Goal: Information Seeking & Learning: Learn about a topic

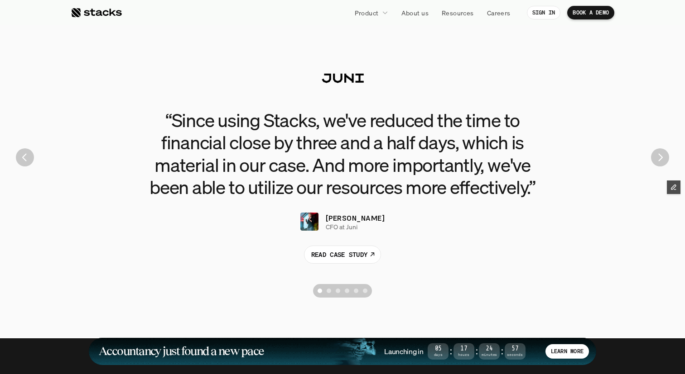
scroll to position [2044, 0]
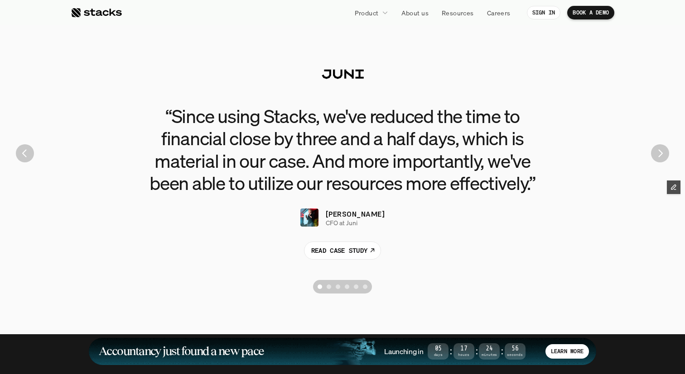
click at [659, 155] on img "Next" at bounding box center [660, 153] width 18 height 18
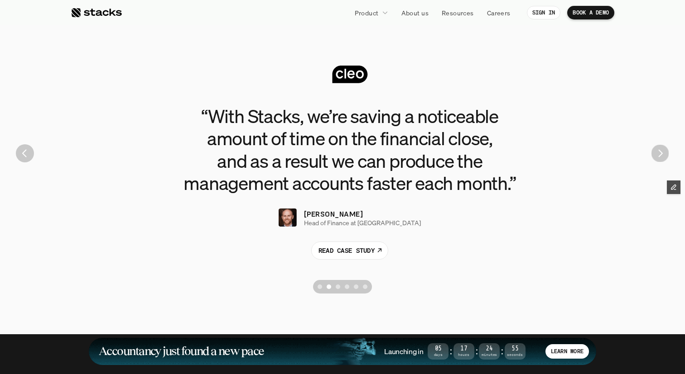
click at [659, 155] on img "Next" at bounding box center [660, 154] width 18 height 18
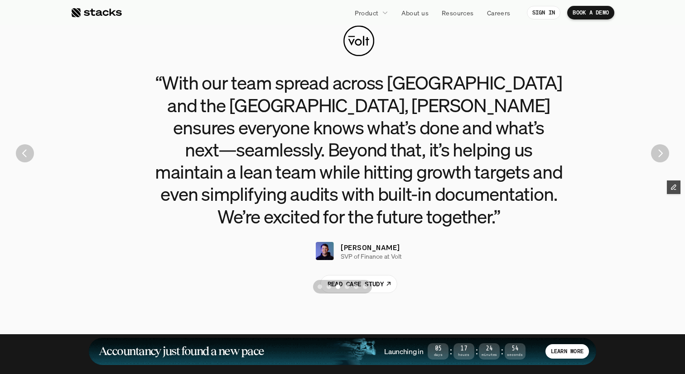
click at [659, 155] on img "Next" at bounding box center [660, 153] width 18 height 18
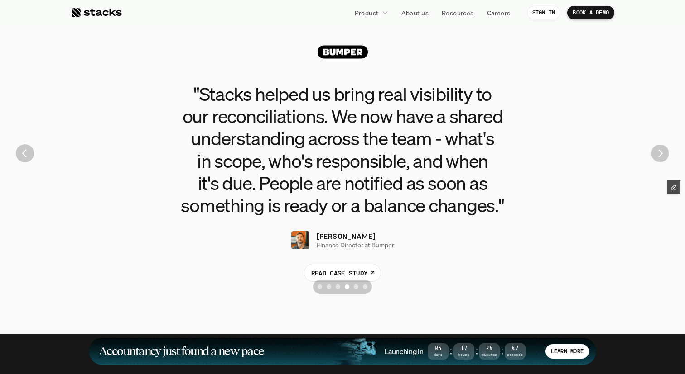
click at [659, 155] on img "Next" at bounding box center [660, 154] width 18 height 18
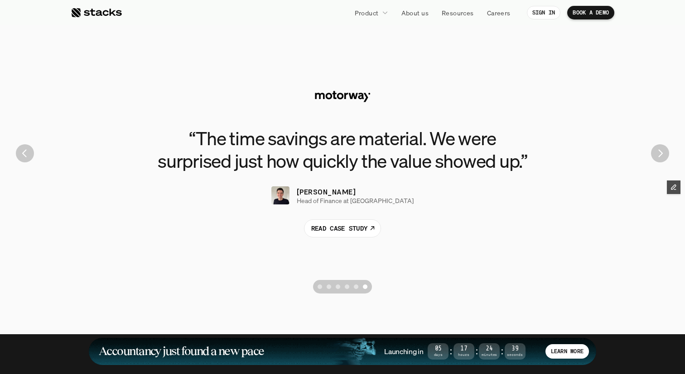
click at [29, 151] on img "Previous" at bounding box center [25, 153] width 18 height 18
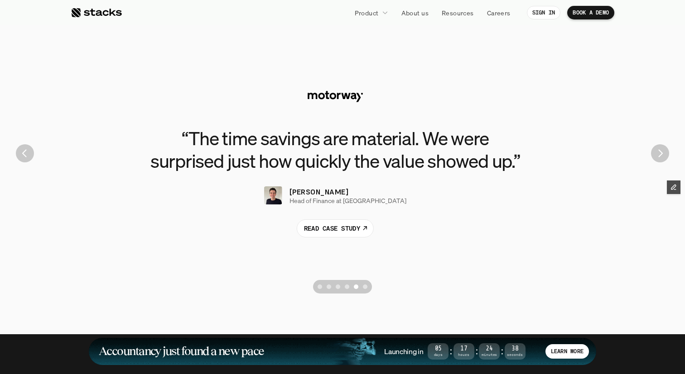
click at [29, 151] on img "Previous" at bounding box center [25, 153] width 18 height 18
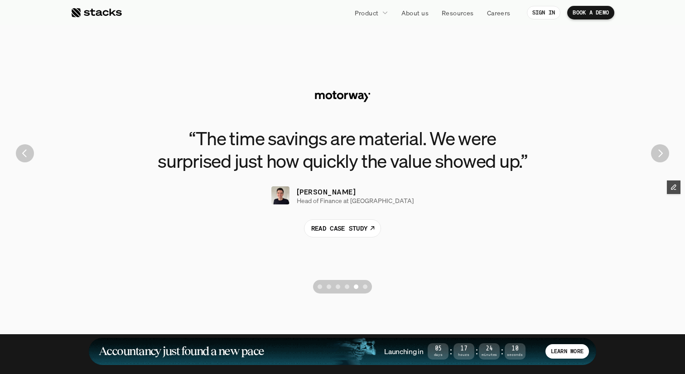
click at [91, 25] on div "“The time savings are material. We were surprised just how quickly the value sh…" at bounding box center [342, 154] width 671 height 290
click at [94, 14] on div at bounding box center [96, 12] width 51 height 11
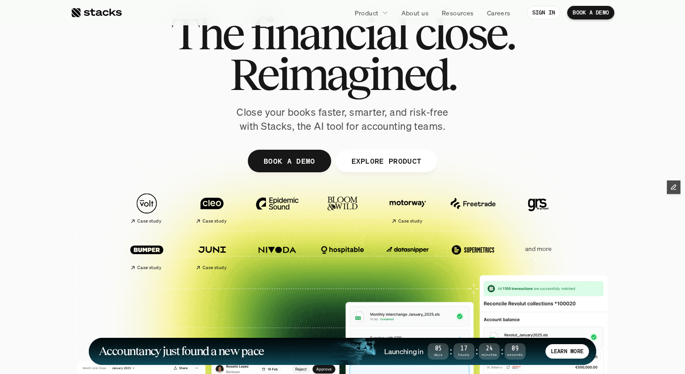
scroll to position [43, 0]
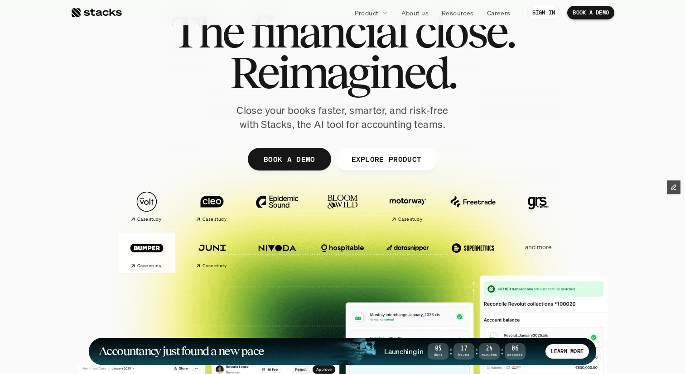
click at [150, 259] on img at bounding box center [146, 247] width 51 height 35
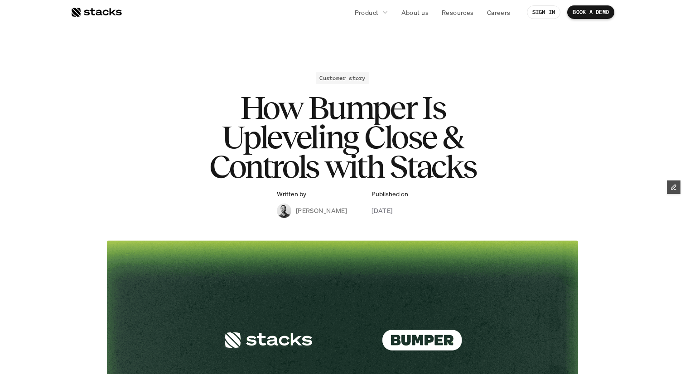
click at [100, 10] on div at bounding box center [96, 12] width 51 height 11
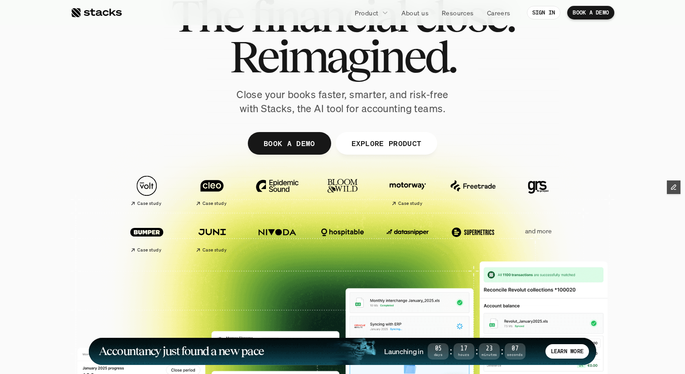
scroll to position [60, 0]
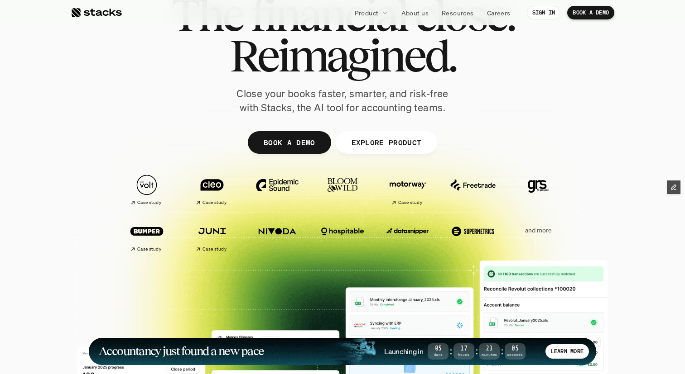
click at [537, 230] on p "and more" at bounding box center [538, 231] width 56 height 8
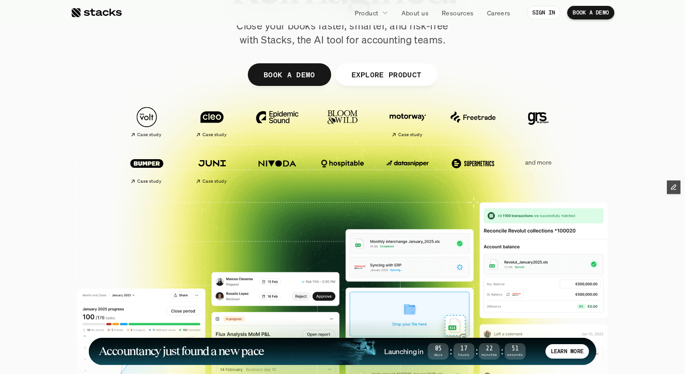
scroll to position [157, 0]
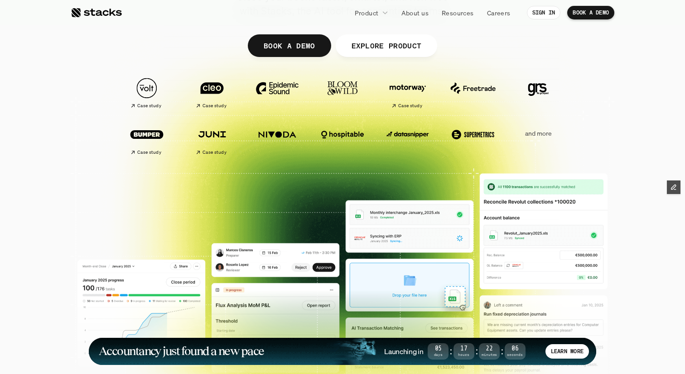
click at [334, 85] on img at bounding box center [342, 88] width 51 height 35
click at [268, 87] on img at bounding box center [277, 88] width 51 height 35
